Goal: Information Seeking & Learning: Find specific fact

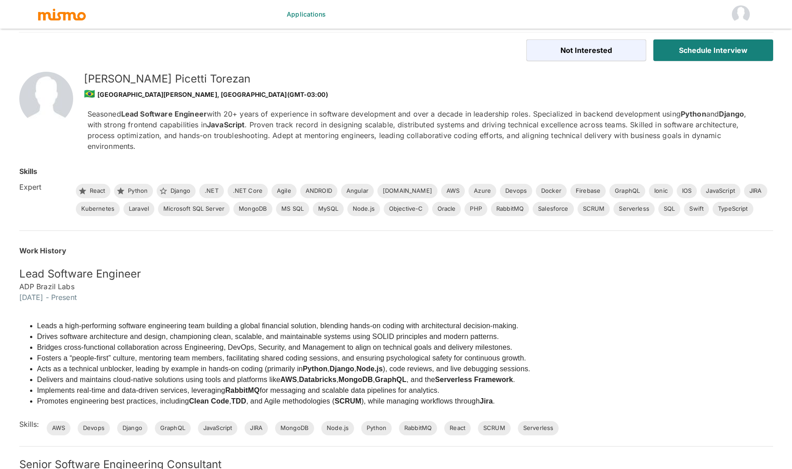
scroll to position [22, 0]
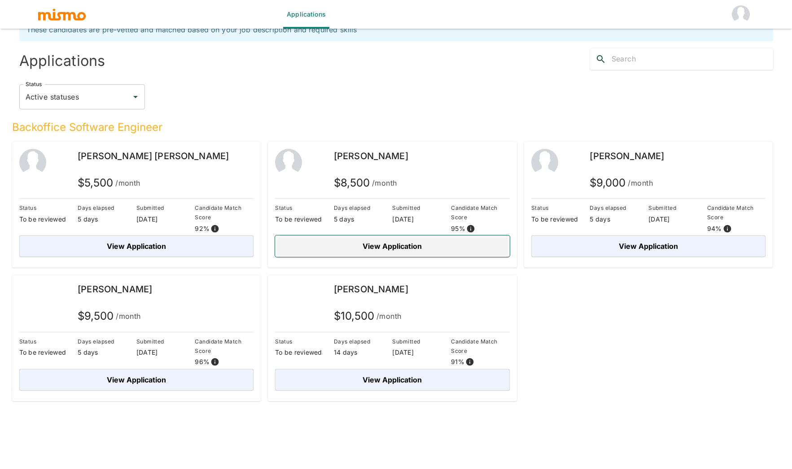
click at [413, 247] on button "View Application" at bounding box center [392, 246] width 235 height 22
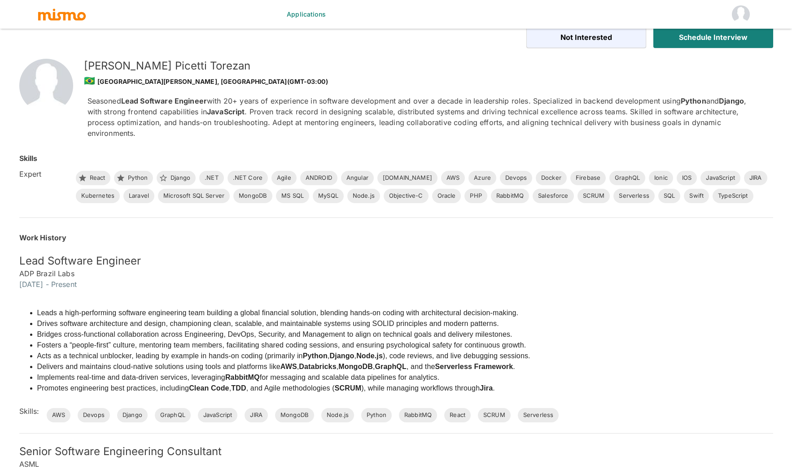
scroll to position [12, 0]
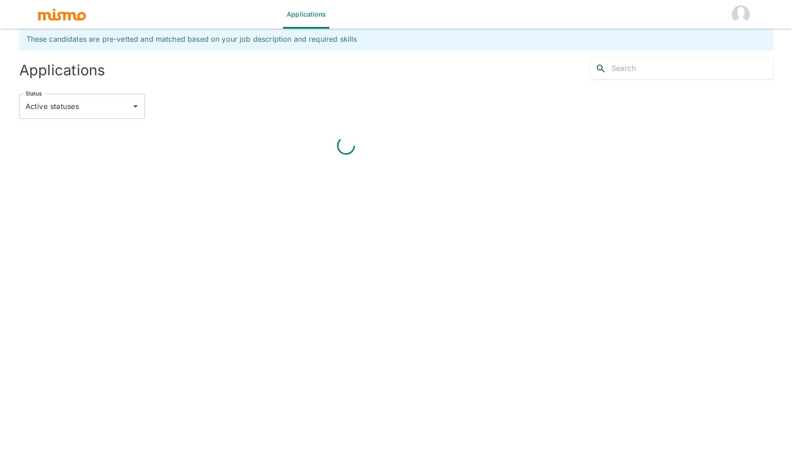
scroll to position [22, 0]
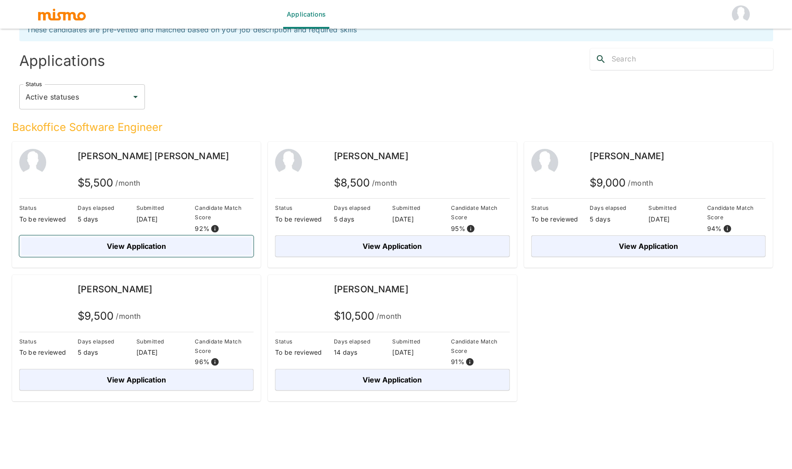
drag, startPoint x: 115, startPoint y: 245, endPoint x: 139, endPoint y: 245, distance: 23.3
click at [116, 245] on button "View Application" at bounding box center [136, 246] width 235 height 22
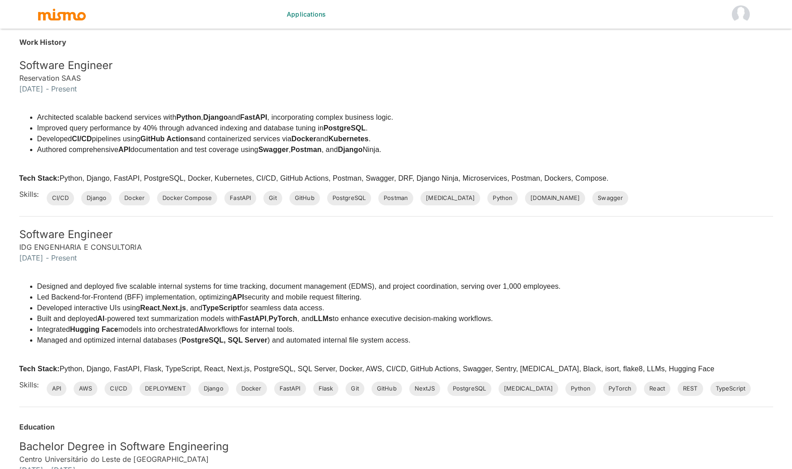
scroll to position [398, 0]
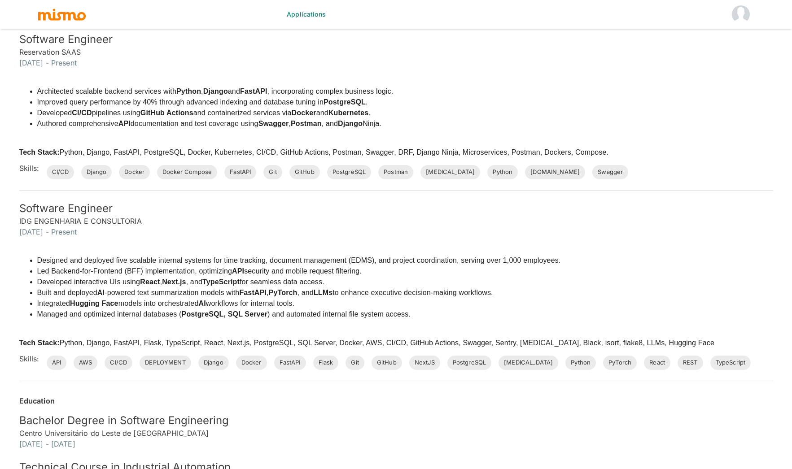
scroll to position [22, 0]
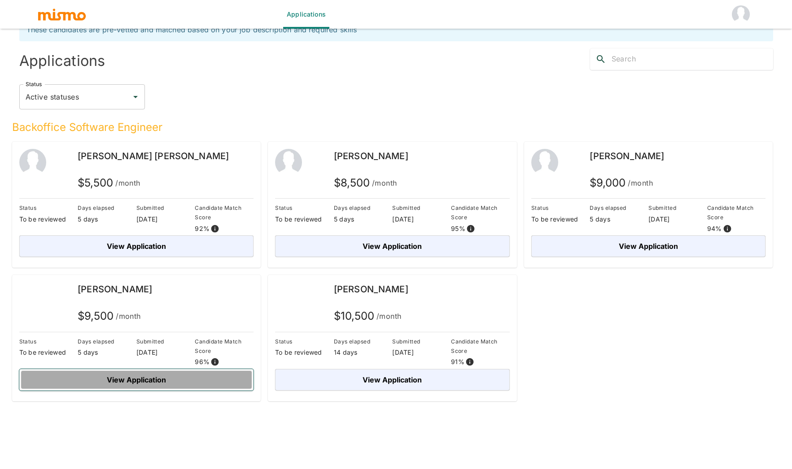
click at [113, 377] on button "View Application" at bounding box center [136, 380] width 235 height 22
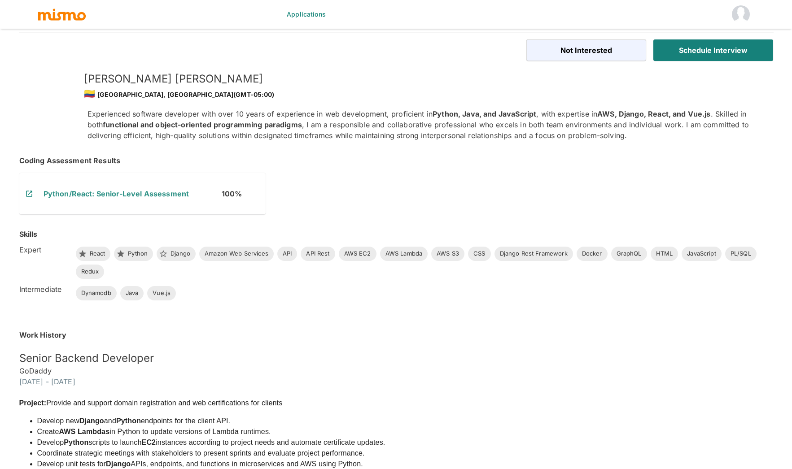
scroll to position [22, 0]
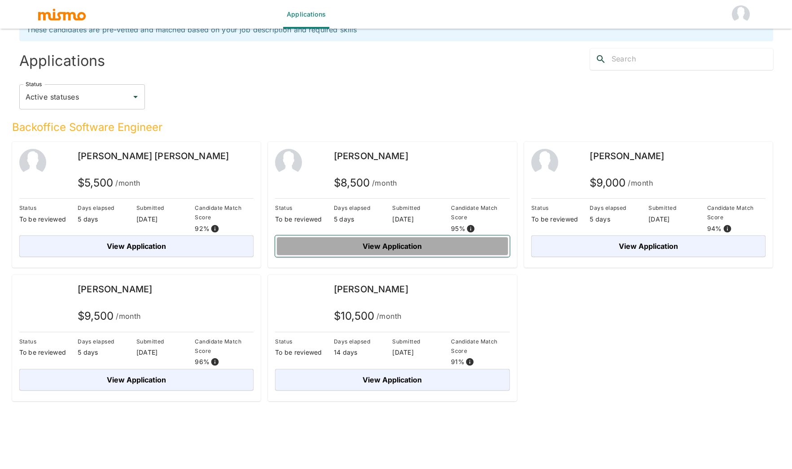
click at [453, 251] on button "View Application" at bounding box center [392, 246] width 235 height 22
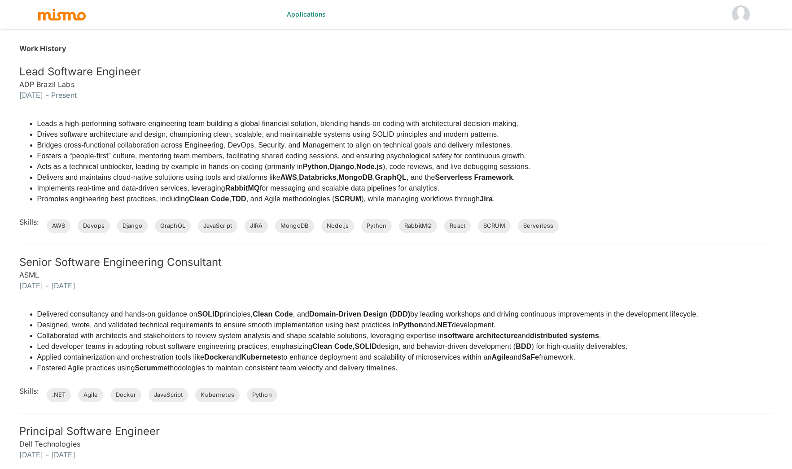
scroll to position [251, 0]
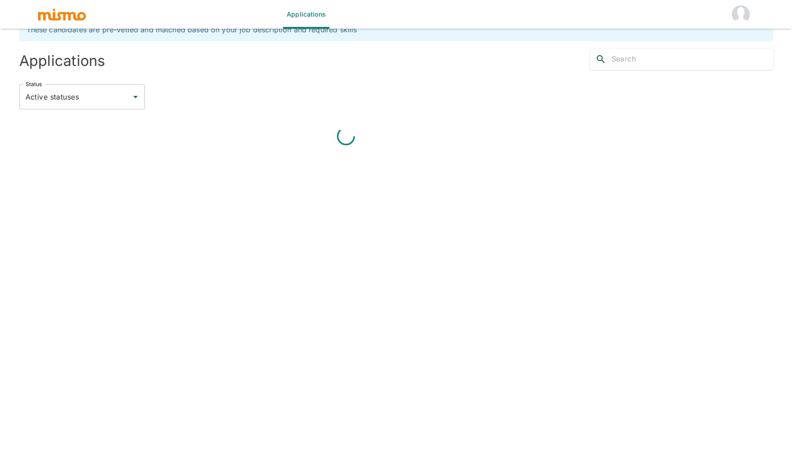
scroll to position [22, 0]
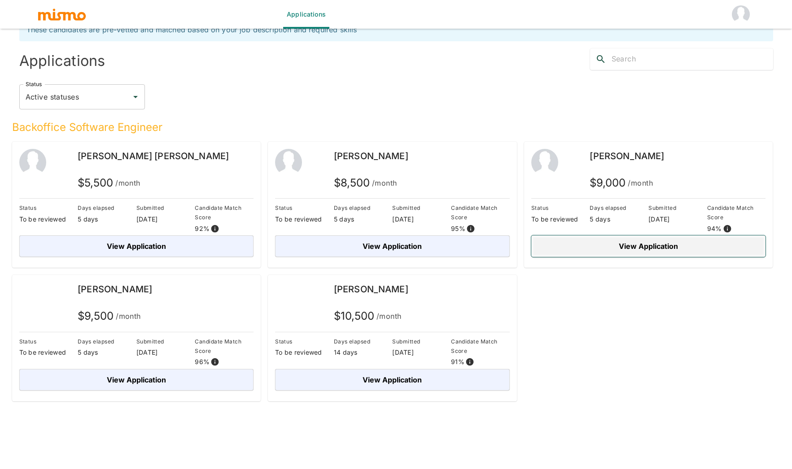
click at [627, 246] on button "View Application" at bounding box center [648, 246] width 235 height 22
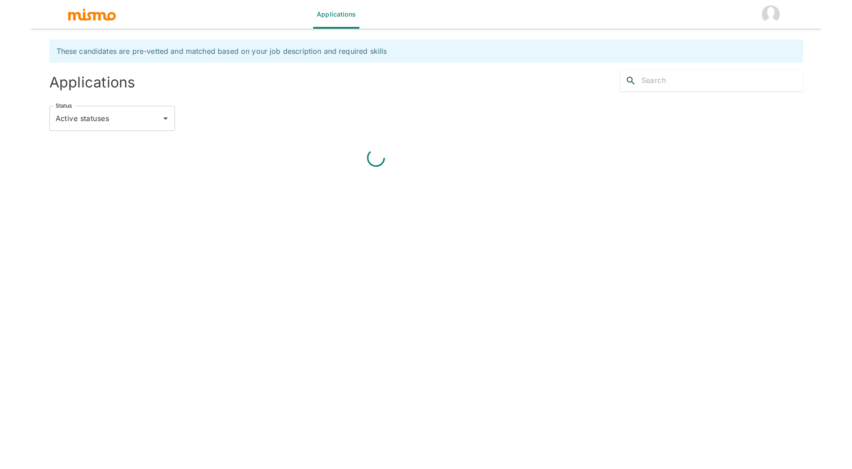
scroll to position [22, 0]
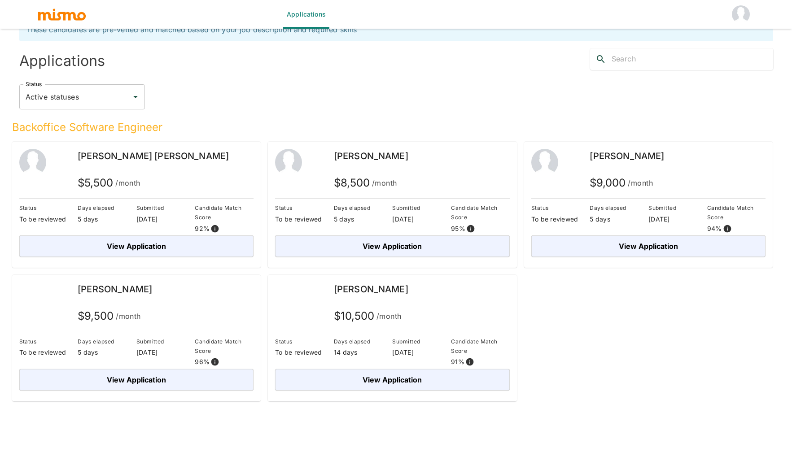
drag, startPoint x: 376, startPoint y: 154, endPoint x: 164, endPoint y: 32, distance: 244.9
click at [335, 158] on div "[PERSON_NAME]" at bounding box center [422, 156] width 176 height 14
copy span "[PERSON_NAME]"
click at [608, 167] on div "[PERSON_NAME]" at bounding box center [677, 162] width 176 height 27
drag, startPoint x: 589, startPoint y: 157, endPoint x: 705, endPoint y: 158, distance: 116.2
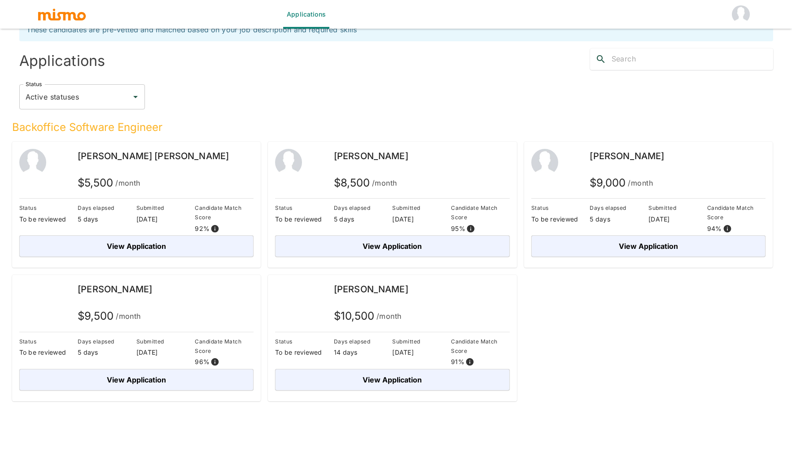
click at [706, 158] on div "[PERSON_NAME]" at bounding box center [677, 156] width 176 height 14
copy span "[PERSON_NAME]"
drag, startPoint x: 134, startPoint y: 287, endPoint x: 129, endPoint y: 287, distance: 4.9
click at [133, 287] on div "[PERSON_NAME]" at bounding box center [166, 289] width 176 height 14
drag, startPoint x: 126, startPoint y: 287, endPoint x: 83, endPoint y: 281, distance: 43.6
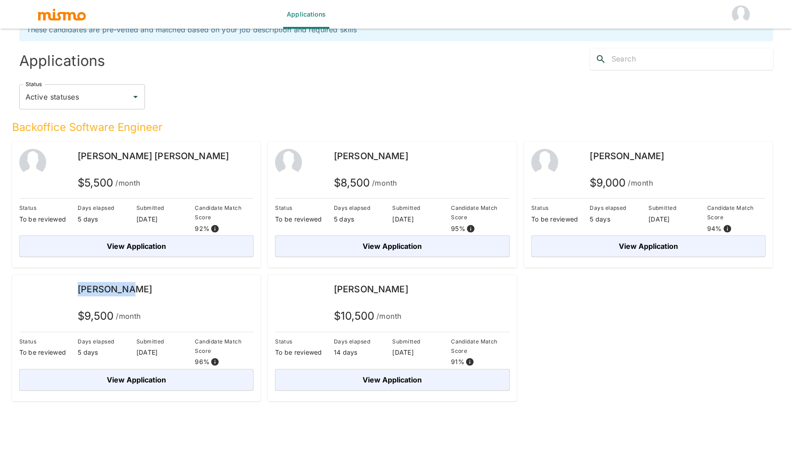
click at [83, 281] on div "[PERSON_NAME] $ 9,500 /month Status To be reviewed Days elapsed 5 days Submitte…" at bounding box center [136, 338] width 249 height 126
copy span "[PERSON_NAME]"
